Goal: Task Accomplishment & Management: Manage account settings

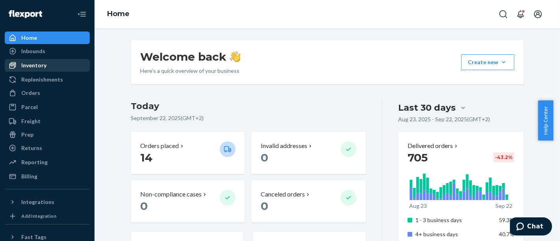
click at [53, 65] on div "Inventory" at bounding box center [47, 65] width 83 height 11
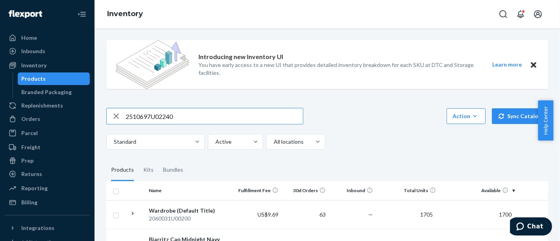
type input "2510697U02240"
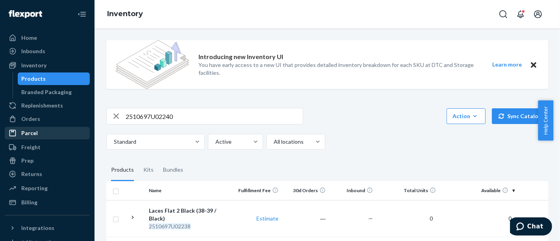
click at [51, 131] on div "Parcel" at bounding box center [47, 133] width 83 height 11
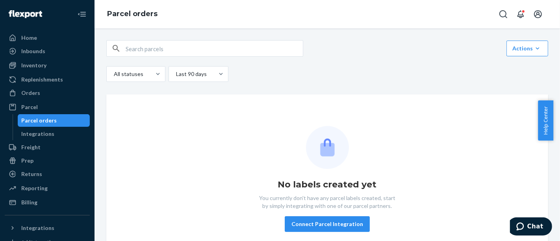
click at [102, 180] on div "Link Parcels to Flexport Freight Shipments Cancel Parcel Orders Create Parcel O…" at bounding box center [326, 151] width 453 height 223
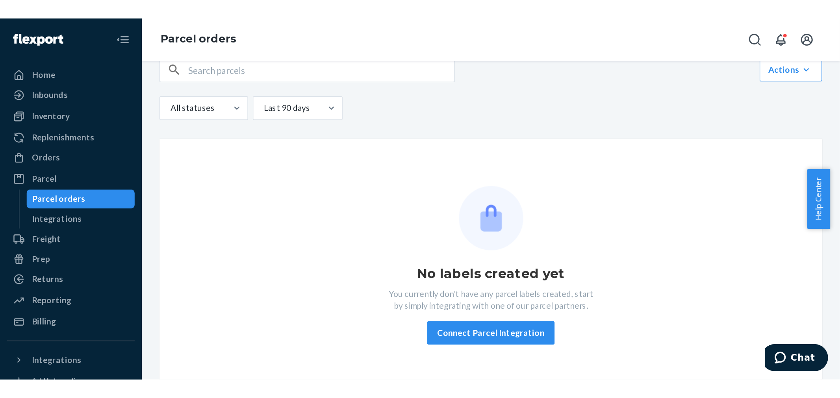
scroll to position [22, 0]
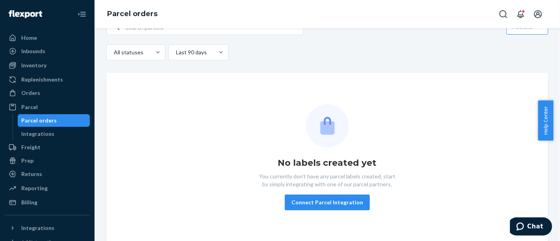
click at [96, 194] on div "Link Parcels to Flexport Freight Shipments Cancel Parcel Orders Create Parcel O…" at bounding box center [326, 134] width 465 height 213
click at [104, 195] on div "Link Parcels to Flexport Freight Shipments Cancel Parcel Orders Create Parcel O…" at bounding box center [326, 130] width 453 height 223
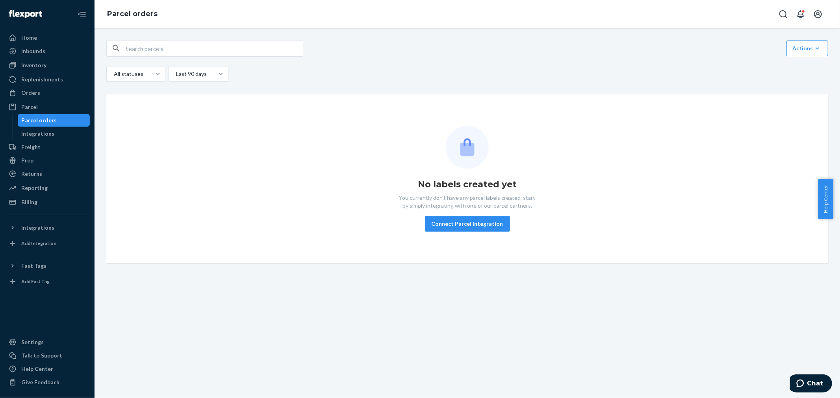
scroll to position [0, 0]
click at [70, 63] on div "Inventory" at bounding box center [47, 65] width 83 height 11
